Goal: Navigation & Orientation: Find specific page/section

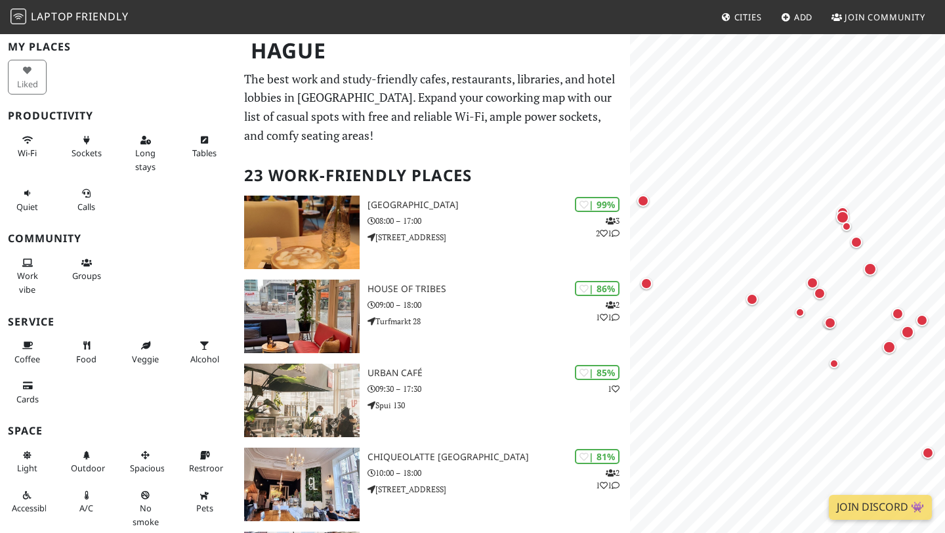
scroll to position [64, 0]
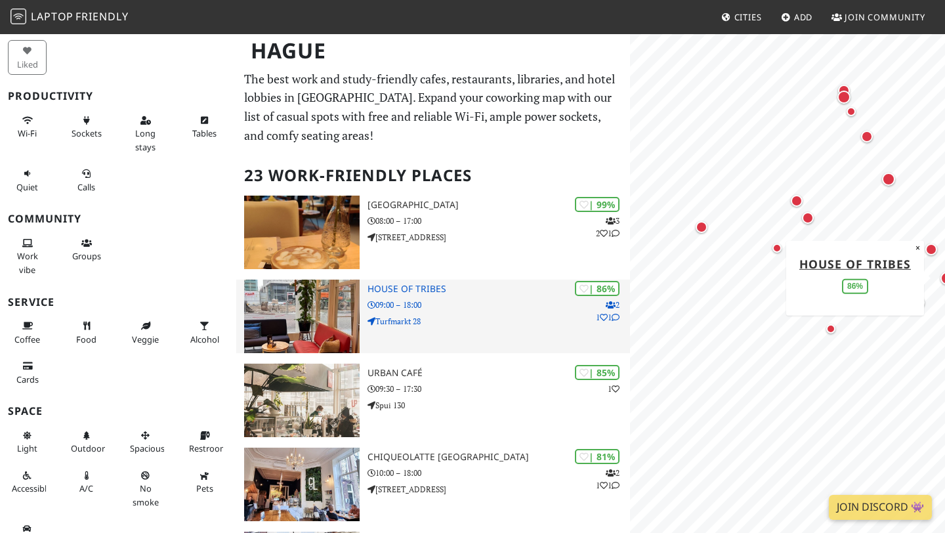
click at [338, 297] on img at bounding box center [302, 317] width 116 height 74
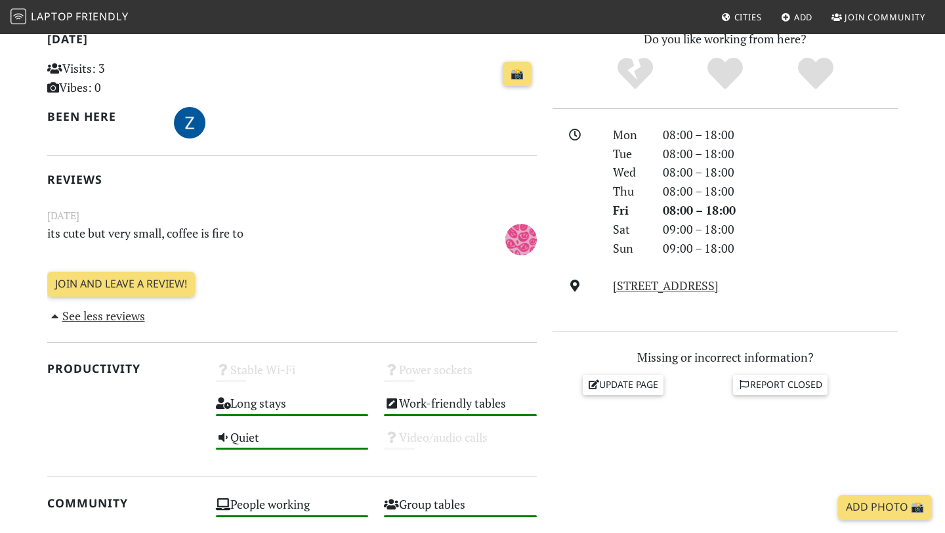
scroll to position [549, 0]
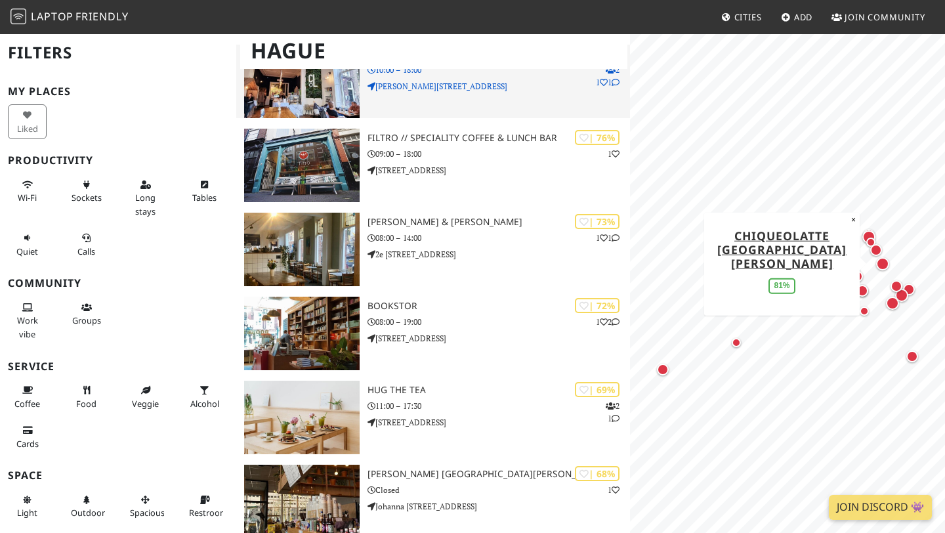
scroll to position [639, 0]
